Goal: Transaction & Acquisition: Purchase product/service

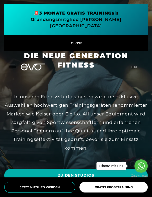
click at [13, 65] on icon at bounding box center [12, 67] width 8 height 5
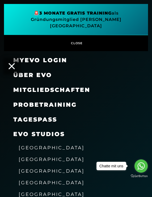
click at [67, 90] on span "Mitgliedschaften" at bounding box center [51, 90] width 77 height 7
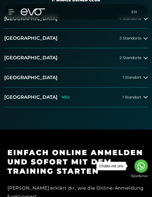
scroll to position [120, 0]
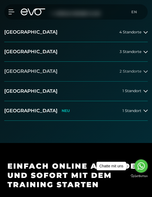
click at [136, 72] on span "2 Standorte" at bounding box center [130, 72] width 22 height 4
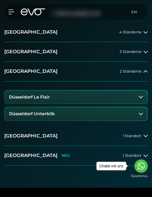
click at [142, 98] on icon at bounding box center [141, 97] width 4 height 4
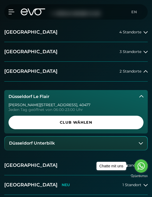
click at [139, 145] on button "Düsseldorf Unterbilk" at bounding box center [76, 143] width 142 height 13
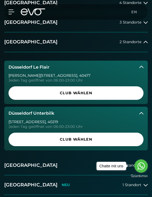
scroll to position [154, 0]
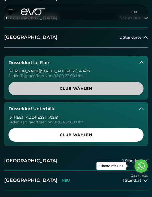
click at [83, 85] on span "Club wählen" at bounding box center [75, 89] width 135 height 14
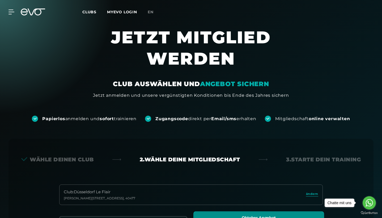
scroll to position [0, 0]
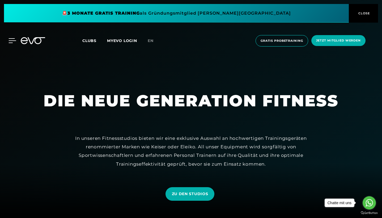
click at [11, 43] on icon at bounding box center [12, 40] width 7 height 4
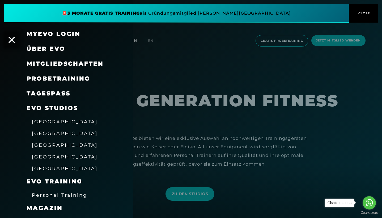
click at [47, 61] on span "Mitgliedschaften" at bounding box center [65, 63] width 77 height 7
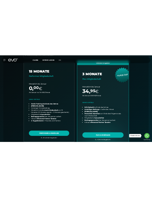
scroll to position [199, 0]
